Goal: Use online tool/utility: Utilize a website feature to perform a specific function

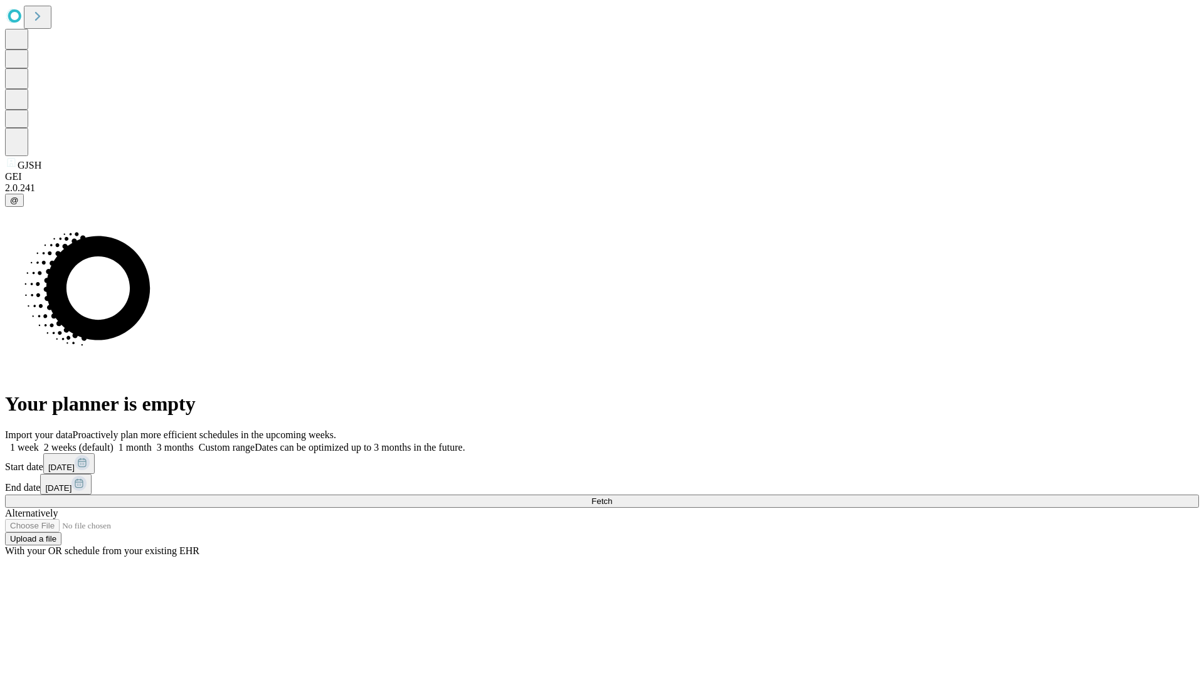
click at [612, 497] on span "Fetch" at bounding box center [601, 501] width 21 height 9
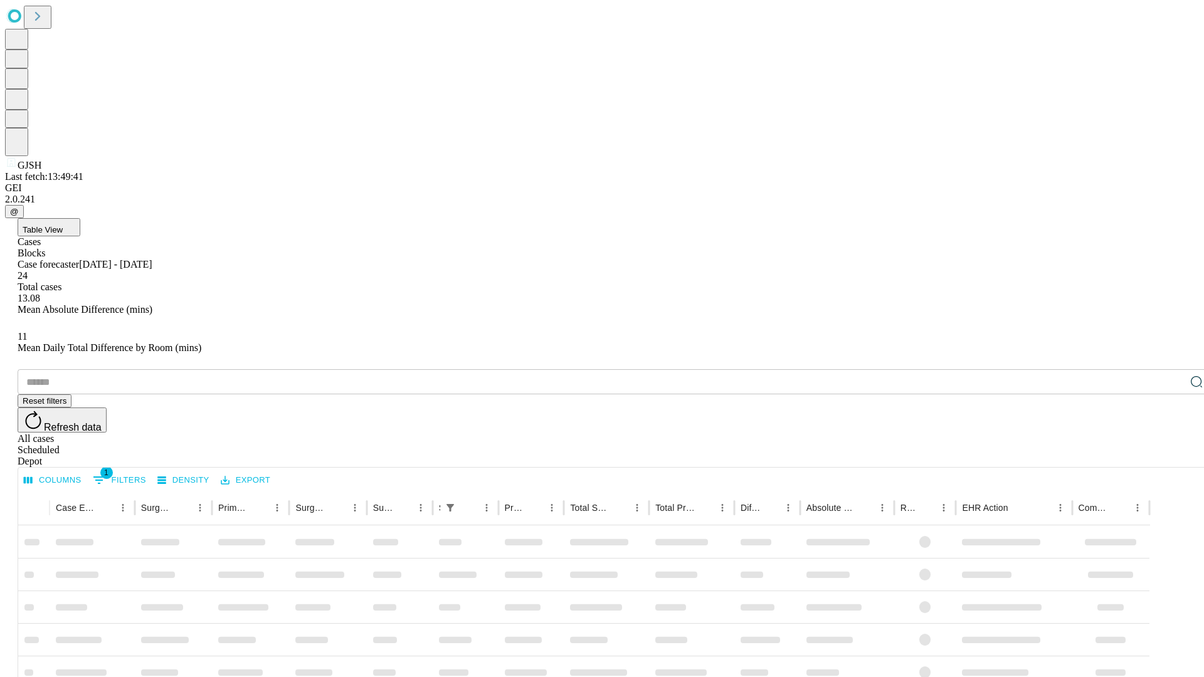
click at [63, 225] on span "Table View" at bounding box center [43, 229] width 40 height 9
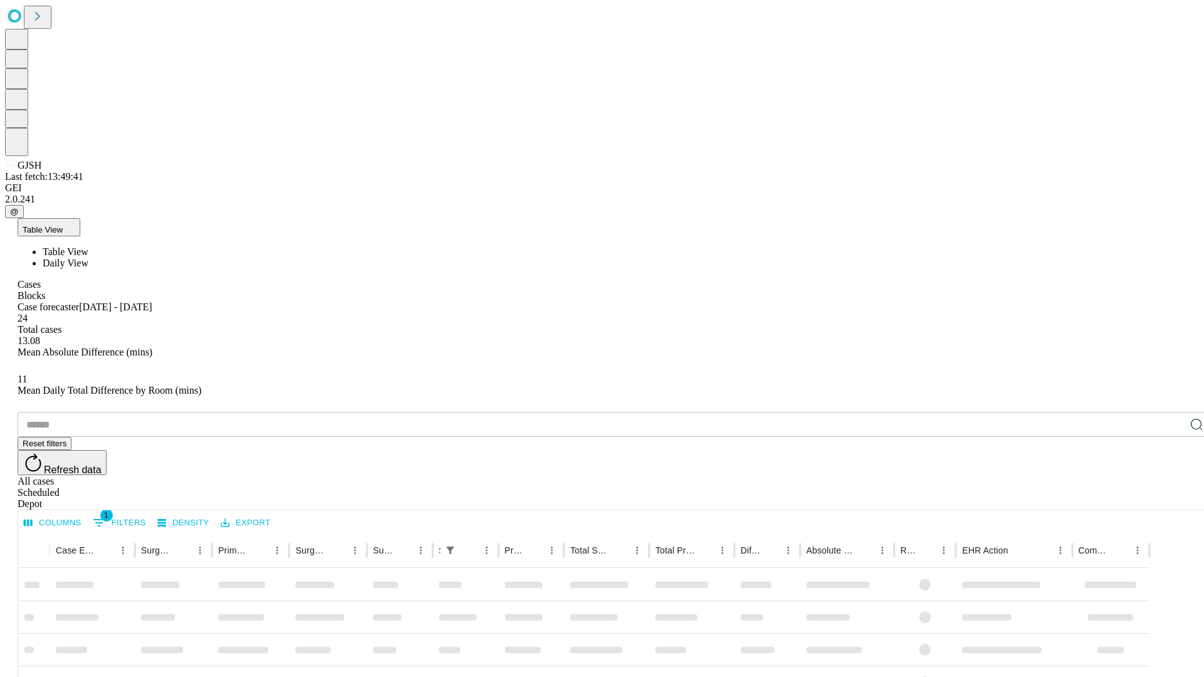
click at [88, 258] on span "Daily View" at bounding box center [66, 263] width 46 height 11
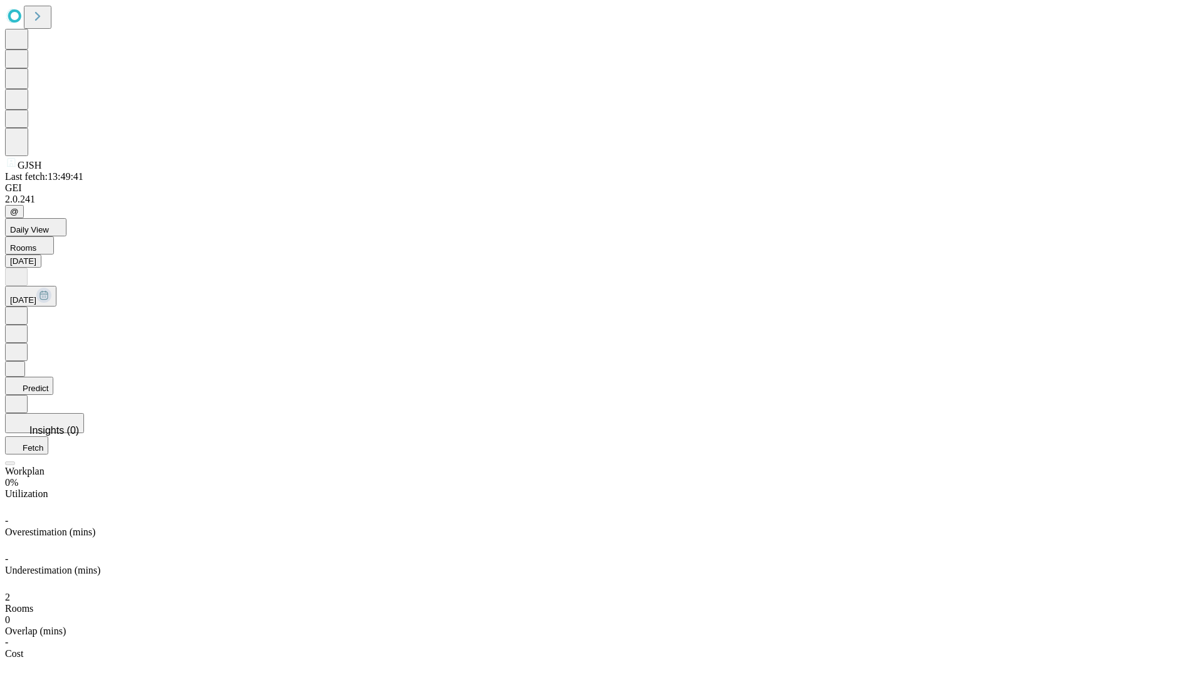
click at [53, 377] on button "Predict" at bounding box center [29, 386] width 48 height 18
